Goal: Information Seeking & Learning: Learn about a topic

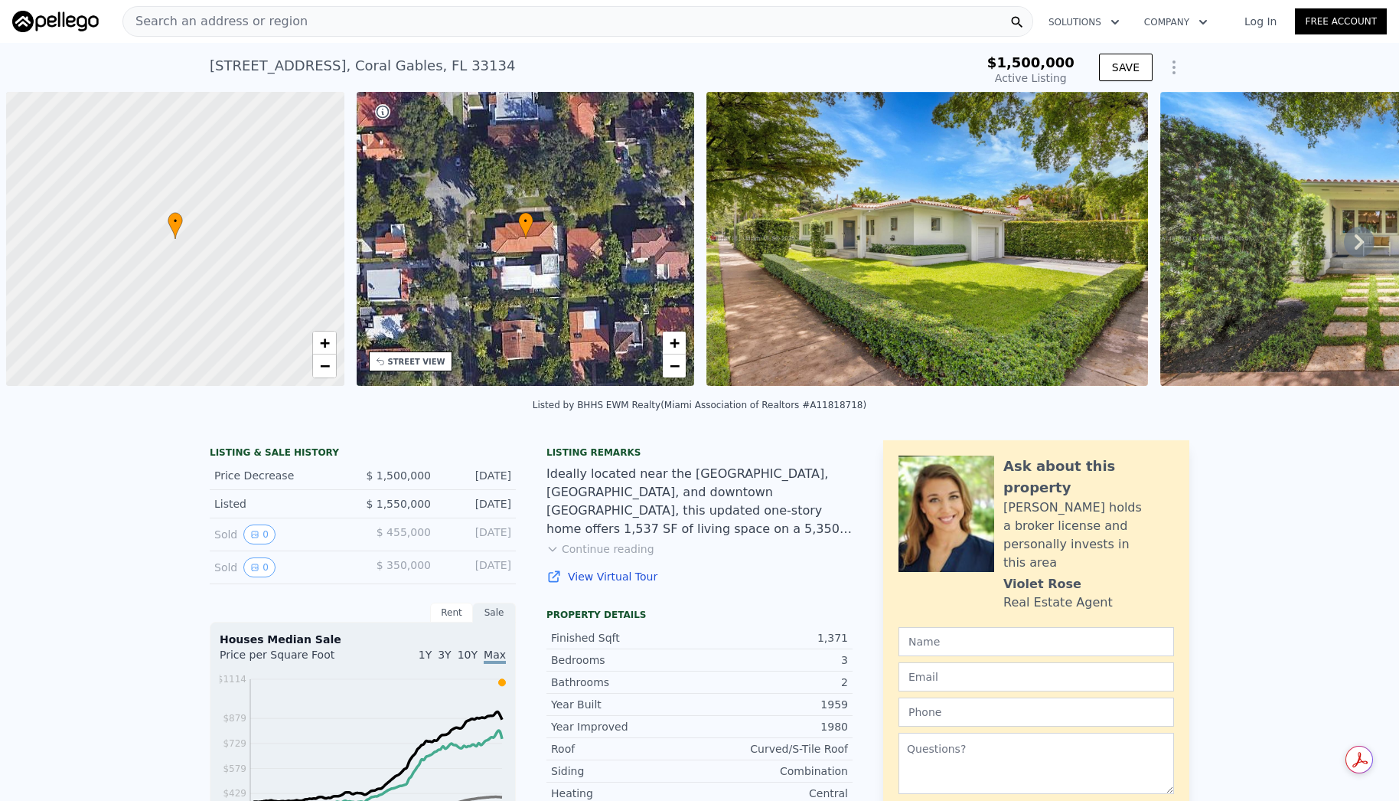
scroll to position [0, 6]
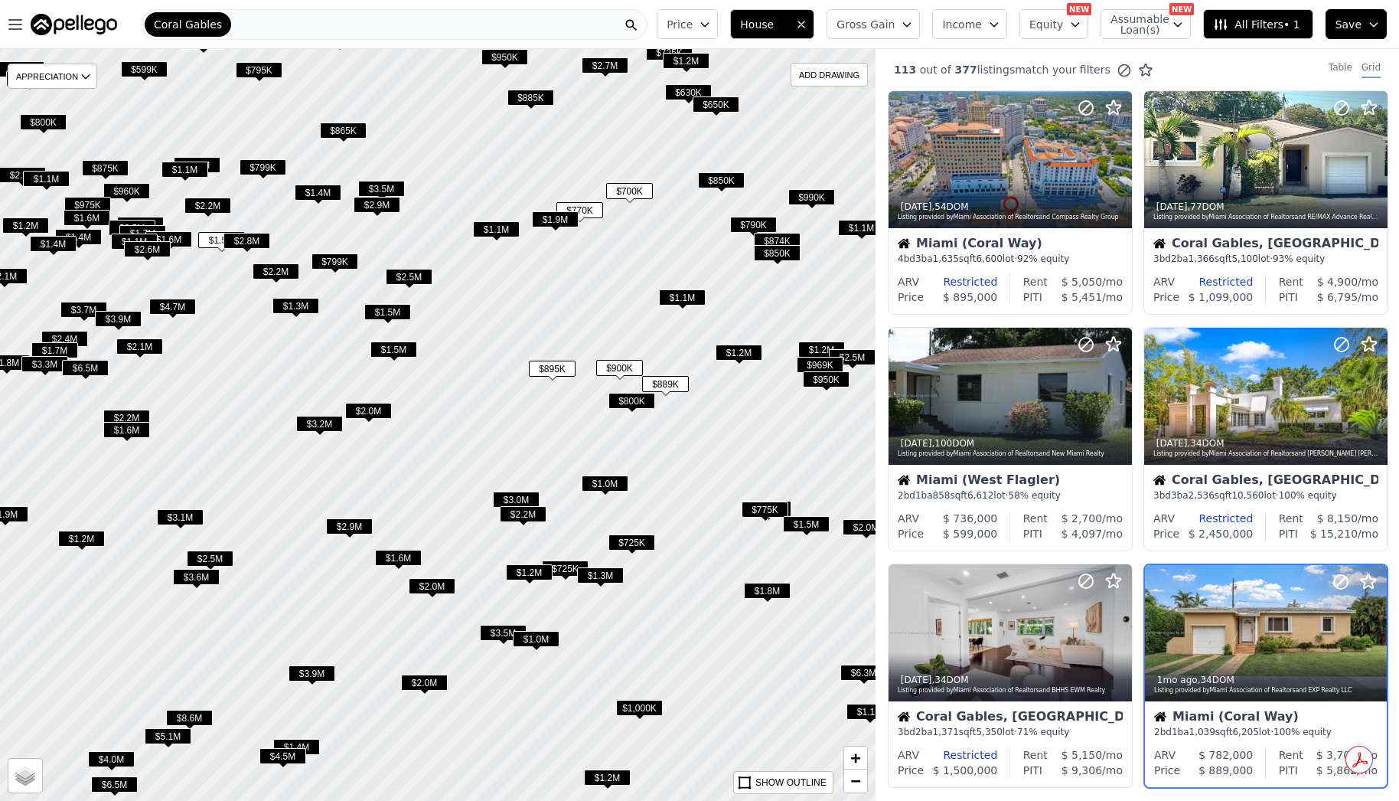
scroll to position [227, 0]
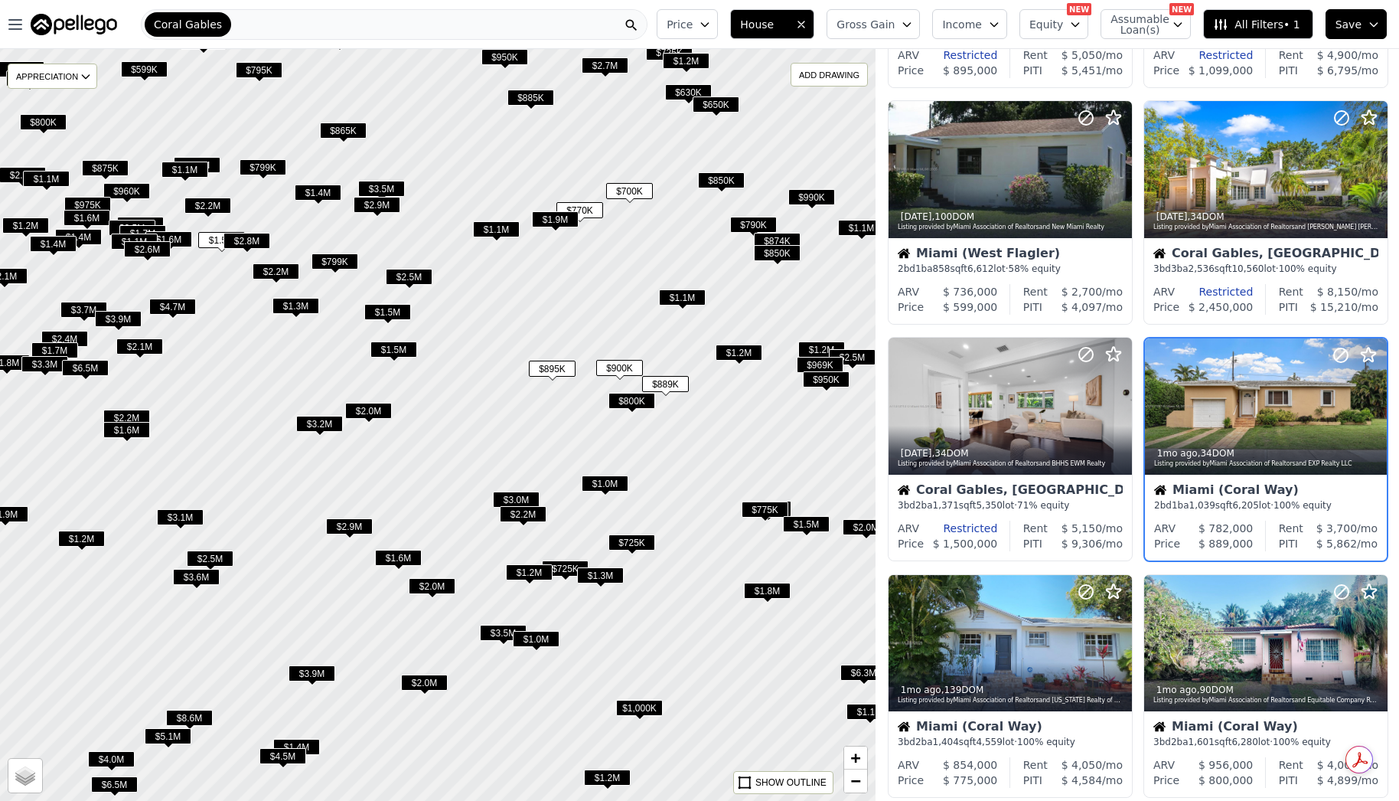
click at [570, 572] on span "$725K" at bounding box center [565, 568] width 47 height 16
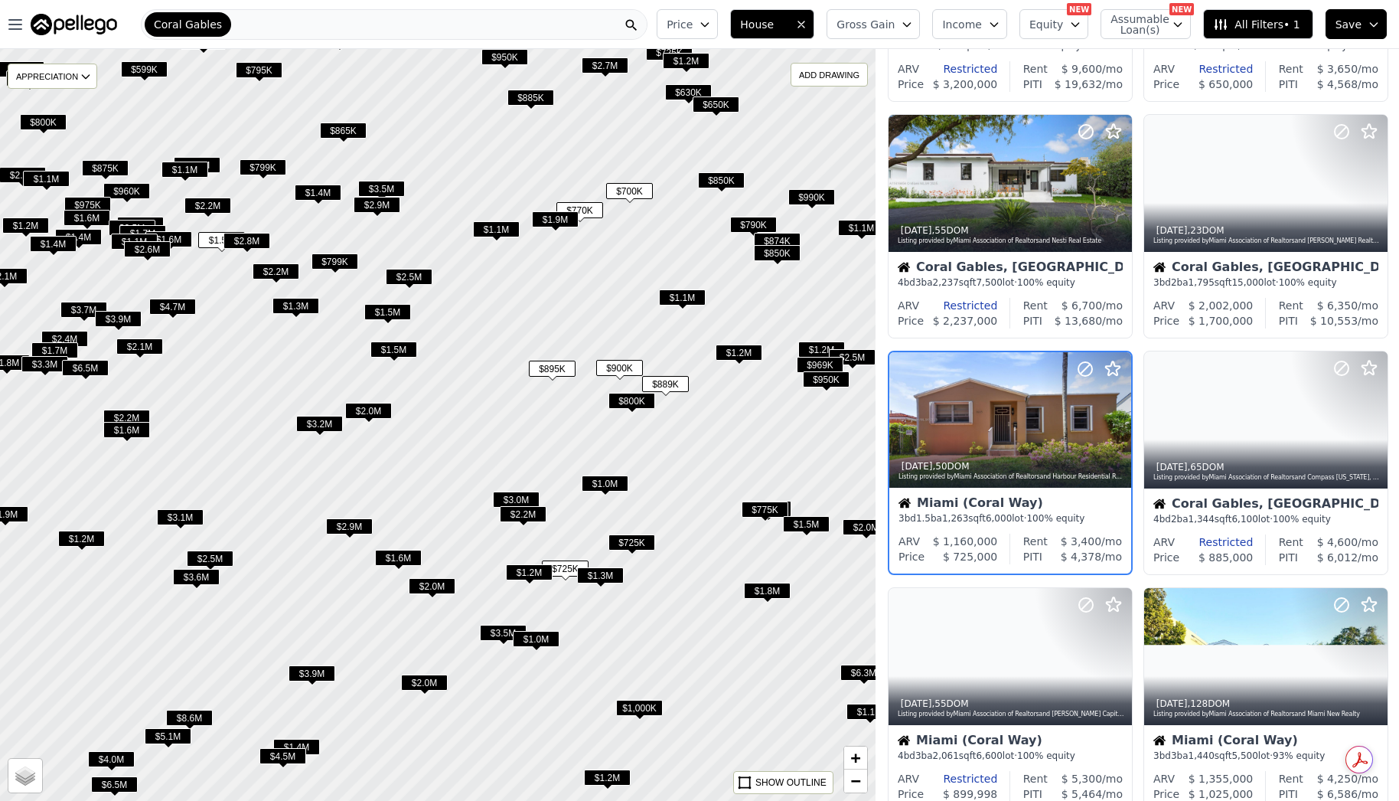
scroll to position [463, 0]
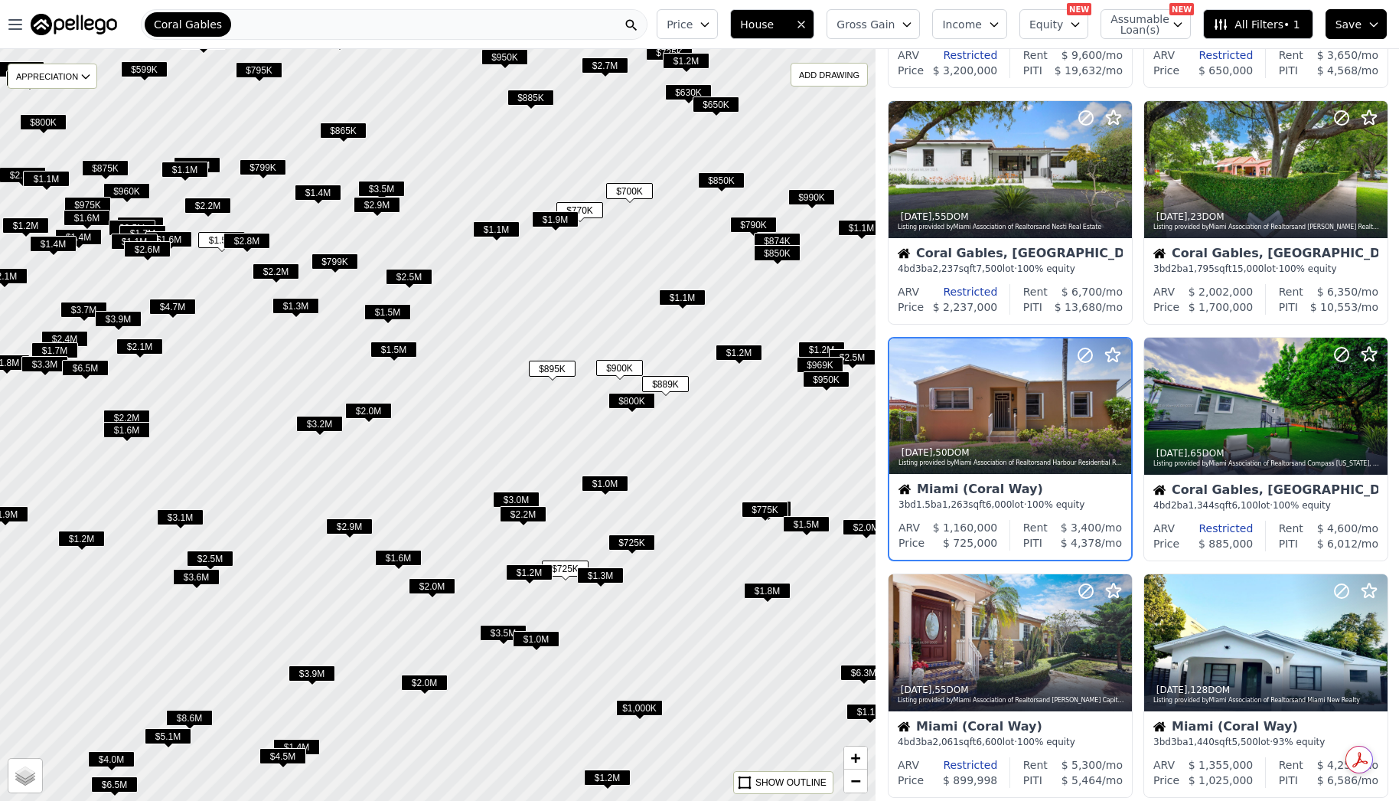
click at [627, 550] on span "$725K" at bounding box center [632, 542] width 47 height 16
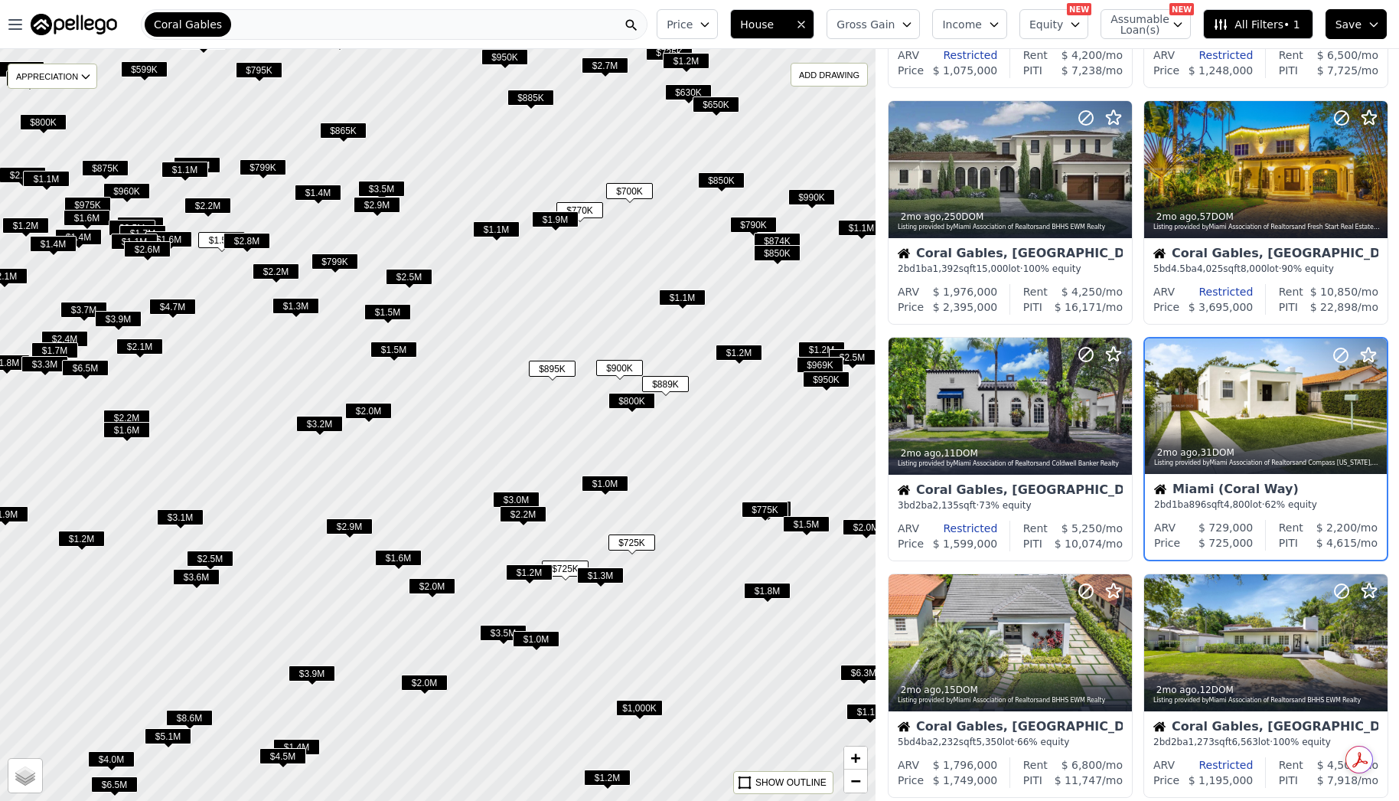
click at [736, 227] on span "$790K" at bounding box center [753, 225] width 47 height 16
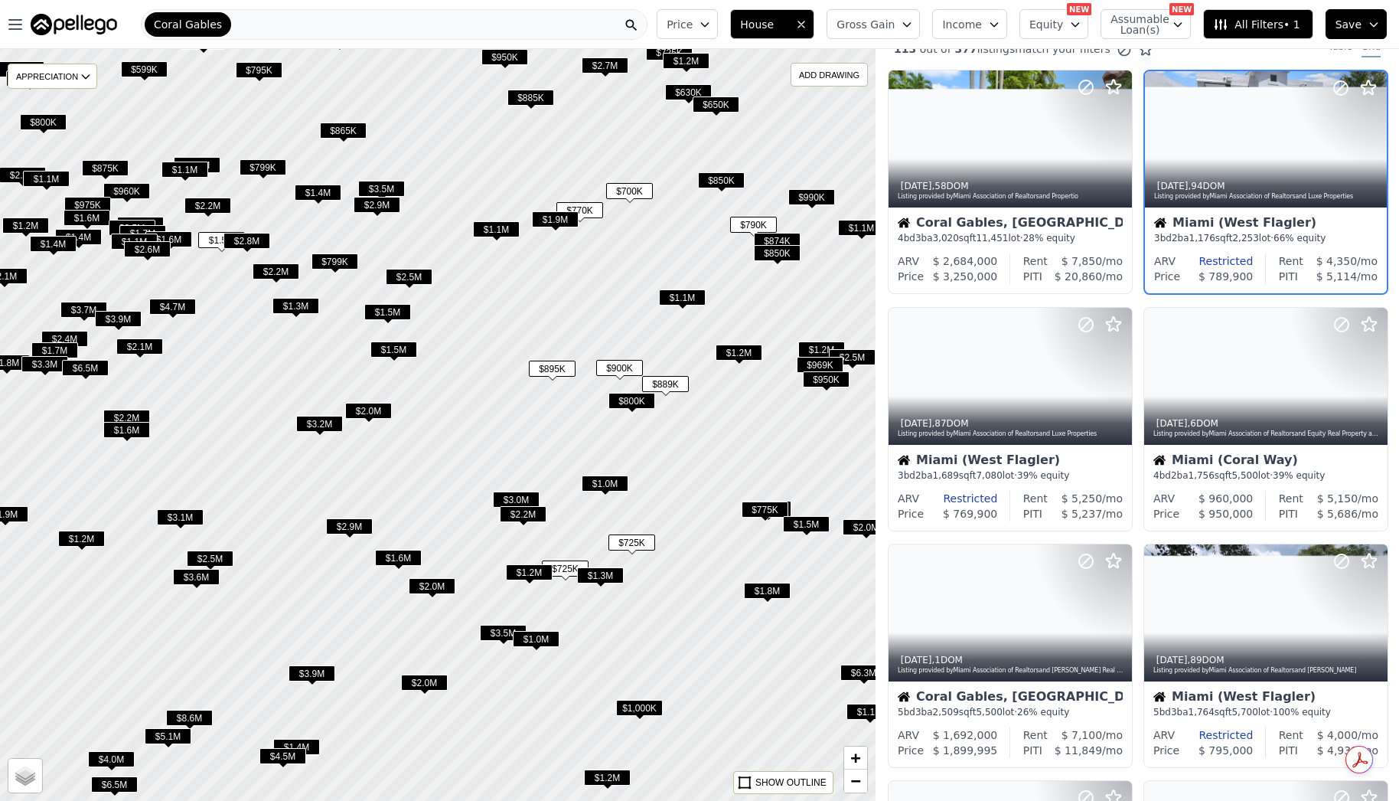
scroll to position [0, 0]
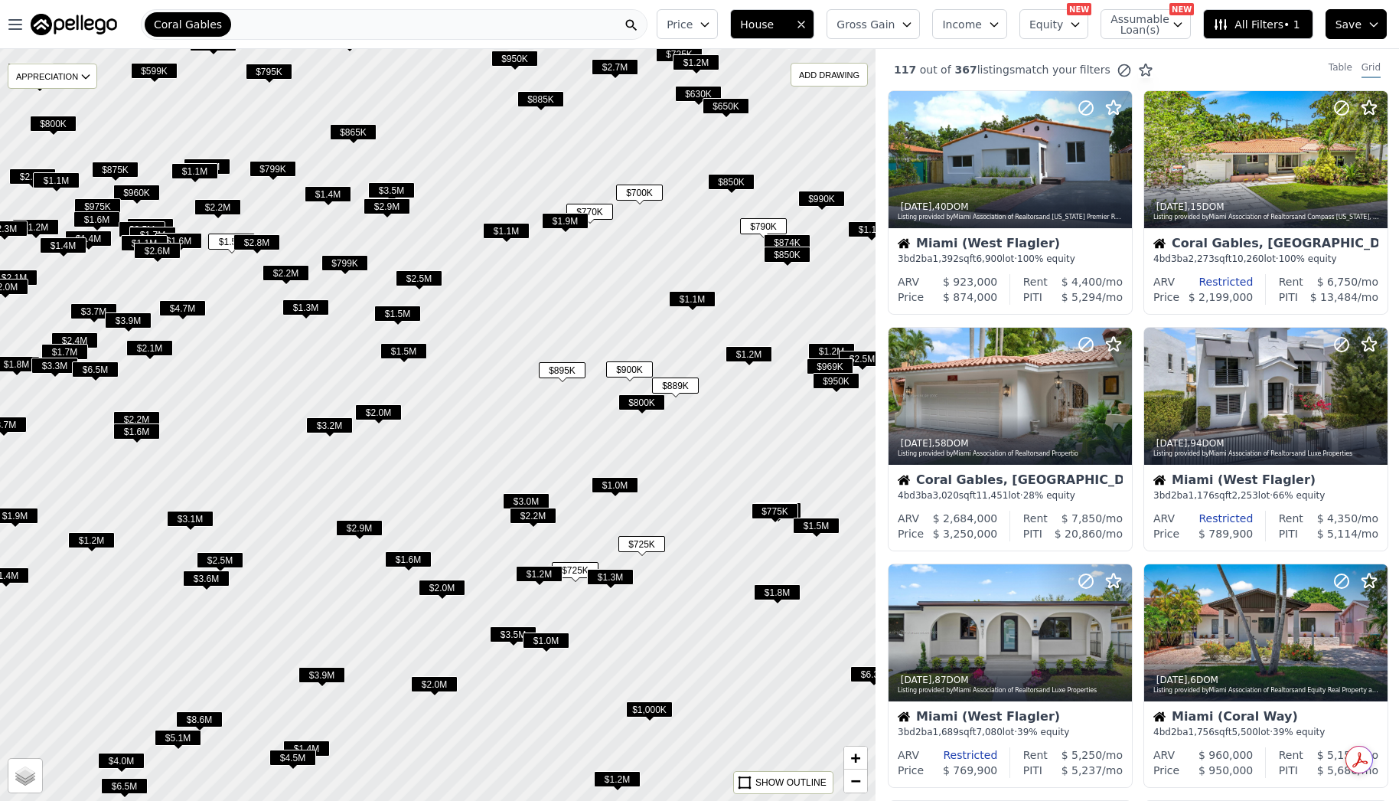
click at [765, 227] on span "$790K" at bounding box center [763, 226] width 47 height 16
click at [733, 181] on span "$850K" at bounding box center [731, 182] width 47 height 16
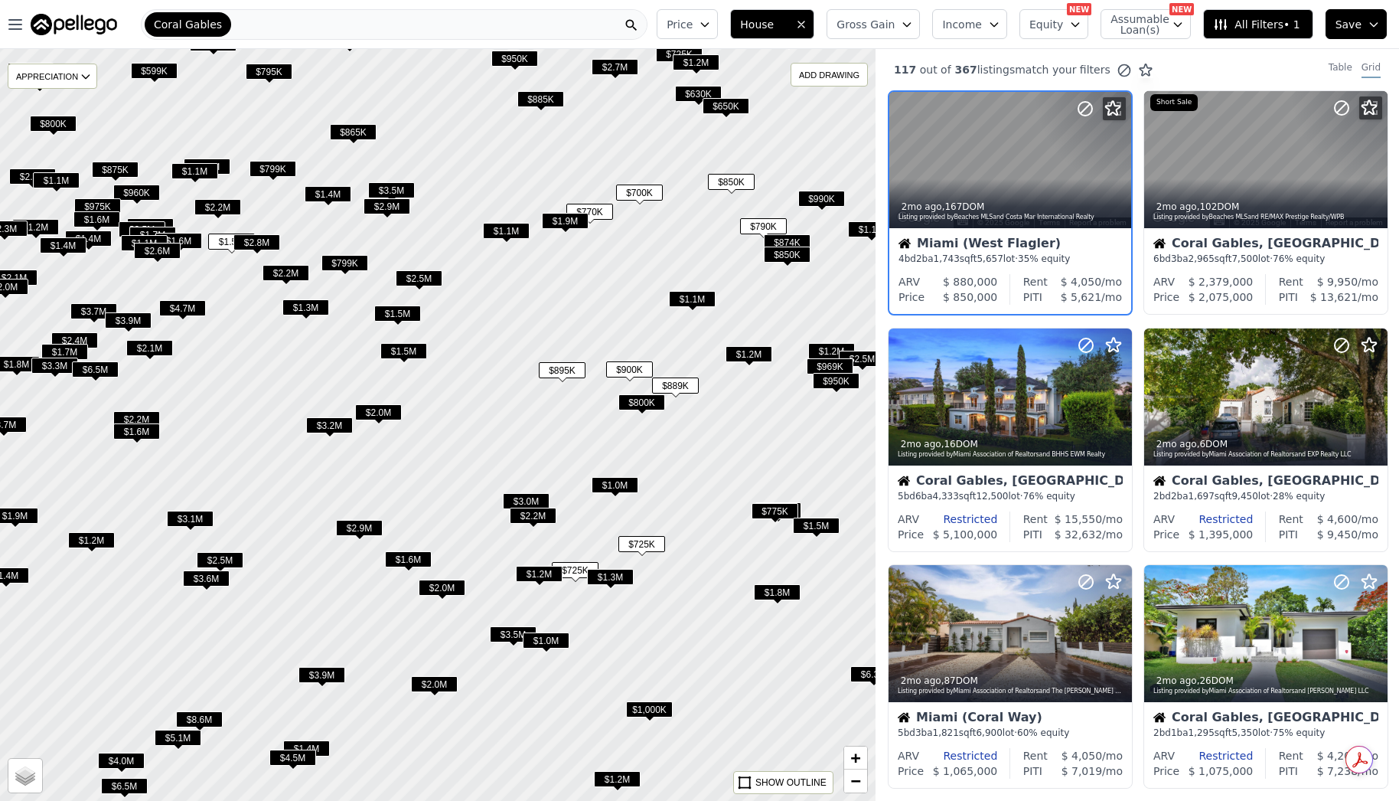
click at [787, 240] on span "$874K" at bounding box center [787, 242] width 47 height 16
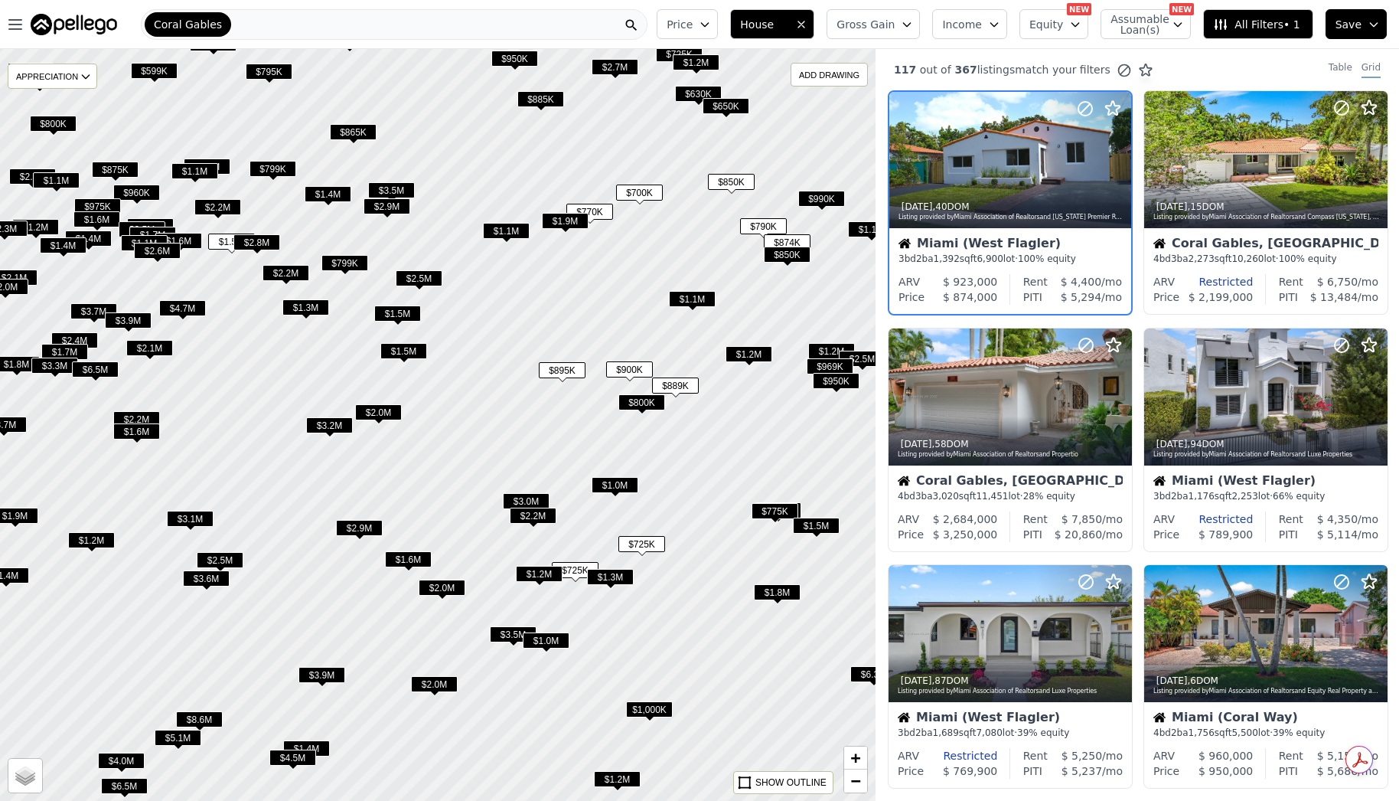
click at [786, 255] on span "$850K" at bounding box center [787, 254] width 47 height 16
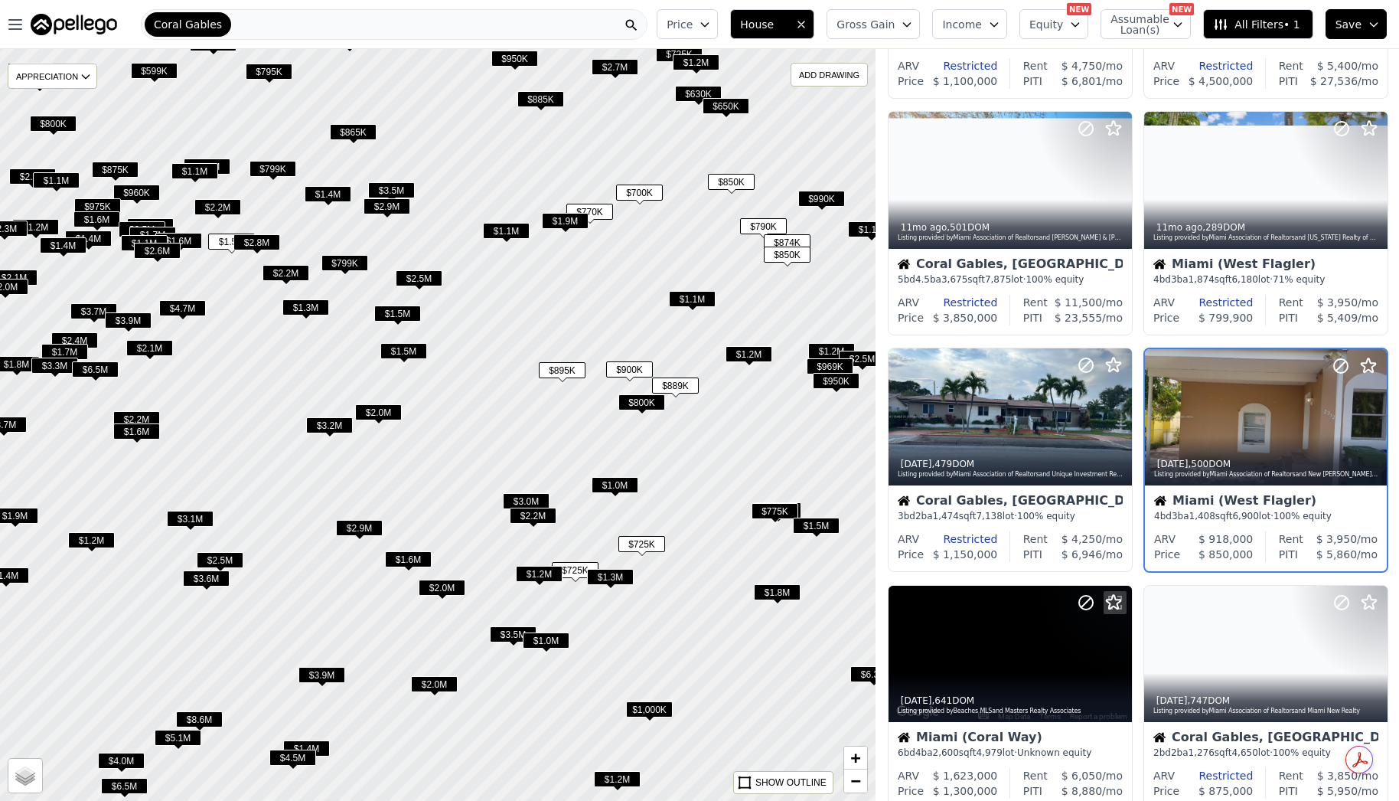
scroll to position [227, 0]
